Goal: Transaction & Acquisition: Purchase product/service

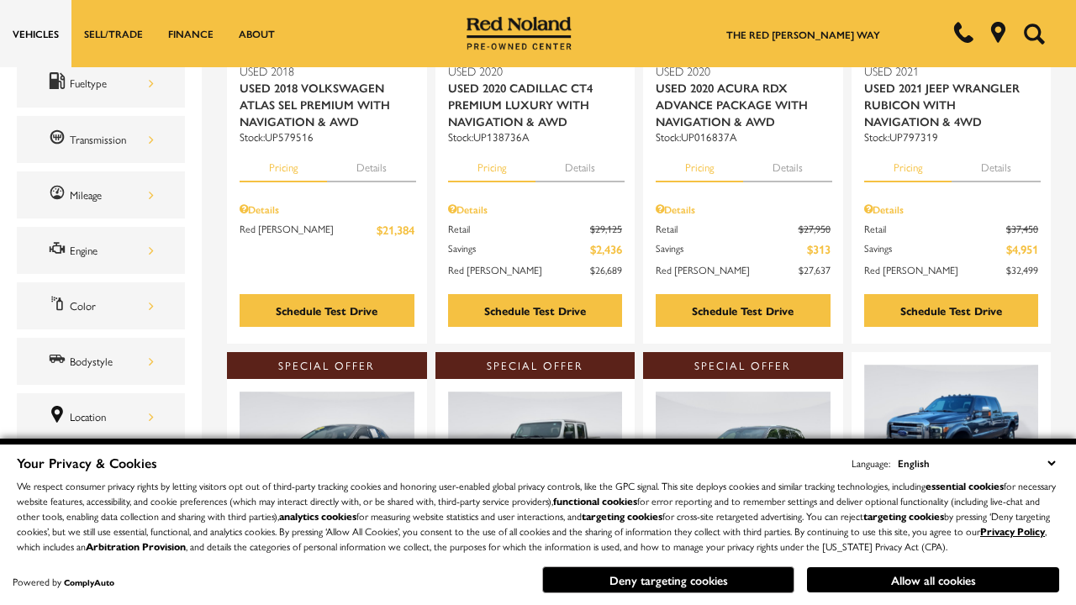
scroll to position [103, 0]
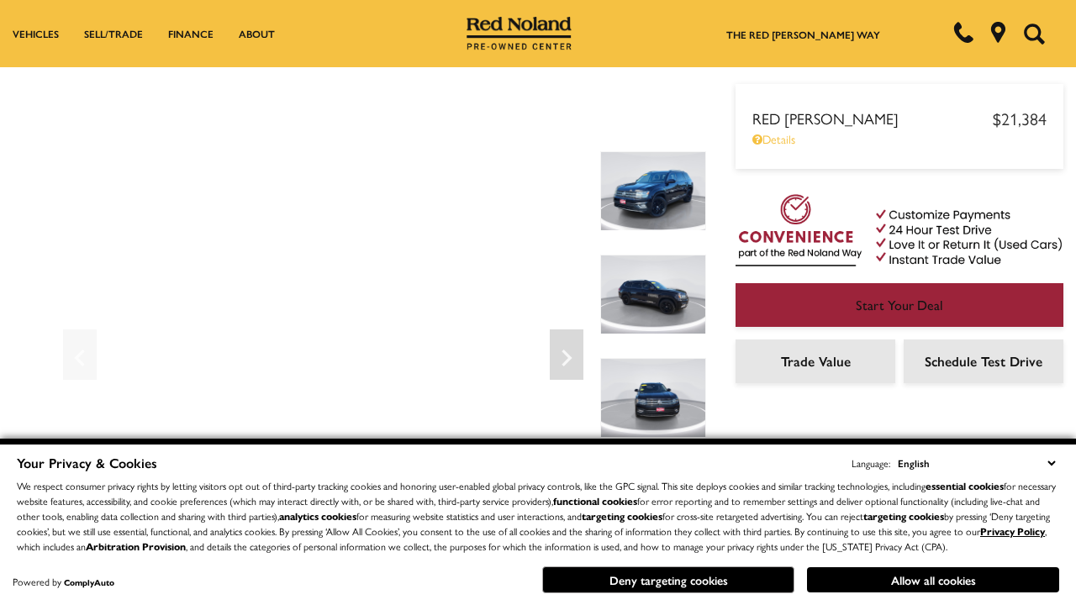
scroll to position [880, 0]
